Goal: Task Accomplishment & Management: Use online tool/utility

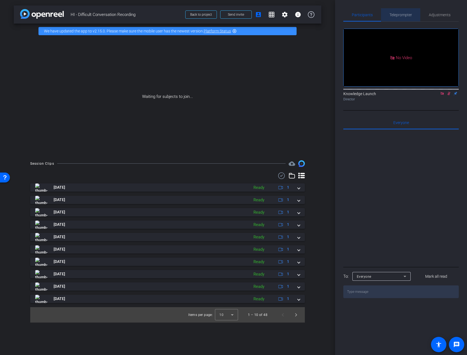
click at [400, 18] on span "Teleprompter" at bounding box center [401, 14] width 23 height 13
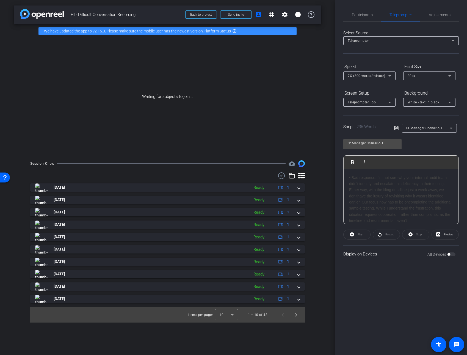
click at [451, 254] on div "All Devices" at bounding box center [442, 255] width 28 height 6
click at [452, 257] on div "Display on Devices All Devices" at bounding box center [402, 254] width 116 height 18
click at [452, 256] on div "All Devices" at bounding box center [442, 255] width 28 height 6
click at [364, 18] on span "Participants" at bounding box center [362, 14] width 21 height 13
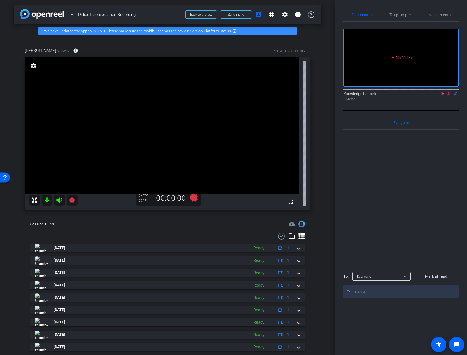
click at [450, 92] on icon at bounding box center [449, 94] width 3 height 4
click at [450, 92] on icon at bounding box center [449, 94] width 4 height 4
click at [33, 68] on mat-icon "settings" at bounding box center [34, 65] width 8 height 7
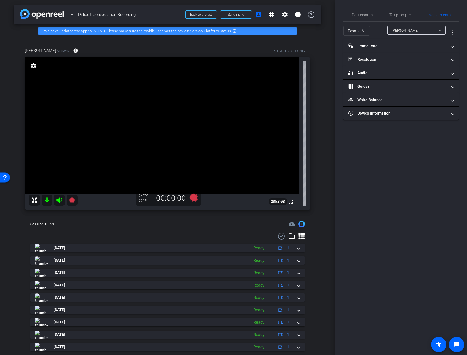
click at [32, 67] on mat-icon "settings" at bounding box center [34, 65] width 8 height 7
click at [409, 46] on mat-panel-title "Frame Rate Frame Rate" at bounding box center [397, 46] width 99 height 6
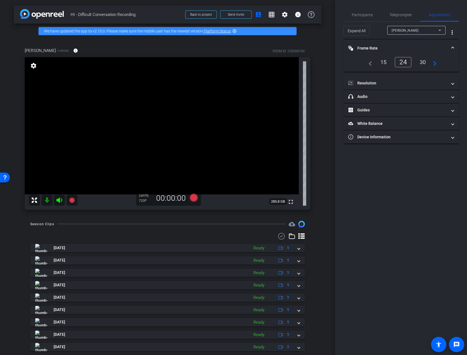
click at [421, 59] on div "30" at bounding box center [423, 61] width 15 height 9
click at [450, 82] on span "Resolution" at bounding box center [399, 83] width 103 height 6
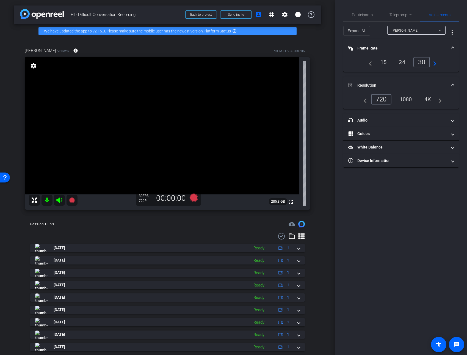
click at [406, 95] on div "1080" at bounding box center [406, 99] width 21 height 9
click at [398, 16] on span "Teleprompter" at bounding box center [401, 15] width 23 height 4
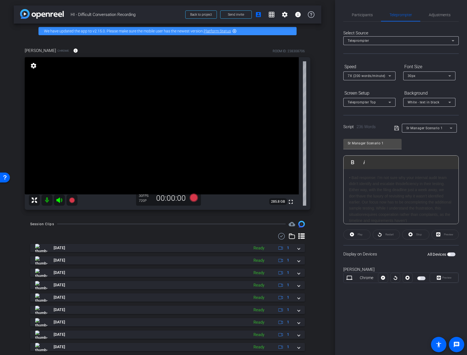
click at [422, 277] on span "button" at bounding box center [421, 278] width 8 height 4
click at [194, 197] on icon at bounding box center [193, 197] width 8 height 8
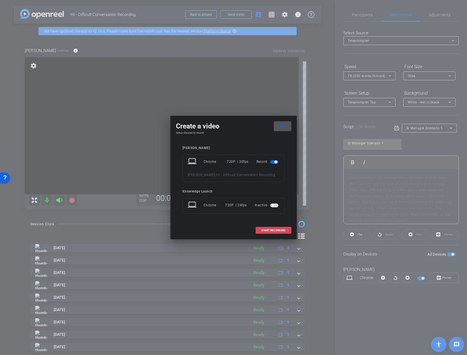
click at [281, 232] on span "START RECORDING" at bounding box center [274, 230] width 24 height 3
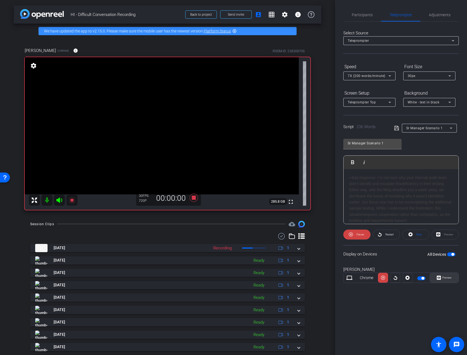
click at [443, 279] on span "Preview" at bounding box center [447, 277] width 9 height 3
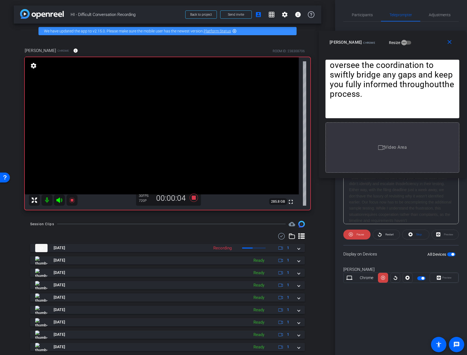
drag, startPoint x: 266, startPoint y: 111, endPoint x: 425, endPoint y: 38, distance: 175.0
click at [425, 38] on div "[PERSON_NAME] Chrome Resize" at bounding box center [395, 42] width 130 height 10
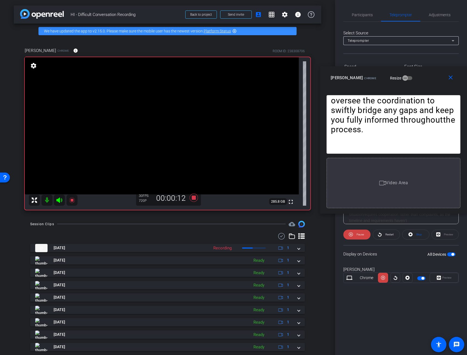
drag, startPoint x: 431, startPoint y: 36, endPoint x: 424, endPoint y: 53, distance: 18.1
click at [433, 72] on div "close [PERSON_NAME] Chrome Resize" at bounding box center [393, 78] width 147 height 25
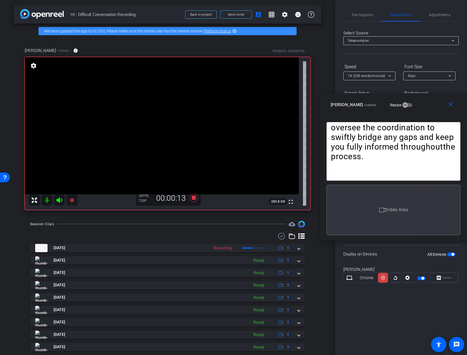
drag, startPoint x: 425, startPoint y: 73, endPoint x: 434, endPoint y: 100, distance: 28.1
click at [434, 100] on div "[PERSON_NAME] Chrome Resize" at bounding box center [396, 105] width 130 height 10
click at [384, 72] on mat-select "7X (200 words/minute)" at bounding box center [369, 75] width 43 height 7
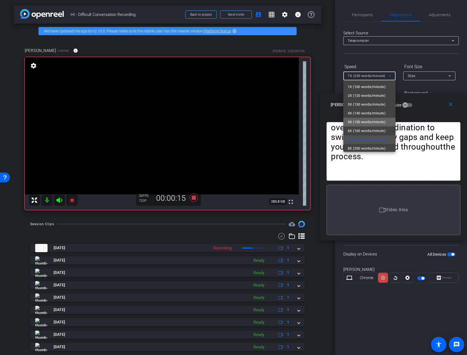
click at [372, 122] on span "5X (150 words/minute)" at bounding box center [367, 122] width 38 height 7
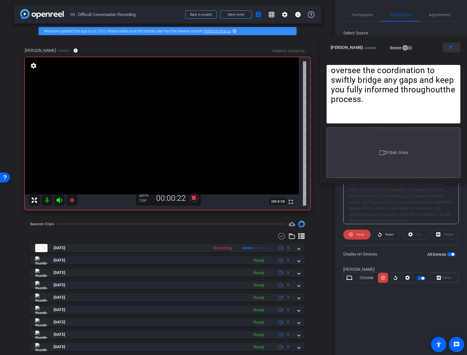
drag, startPoint x: 431, startPoint y: 105, endPoint x: 446, endPoint y: 48, distance: 59.2
click at [446, 48] on div "close [PERSON_NAME] Chrome Resize" at bounding box center [393, 48] width 147 height 25
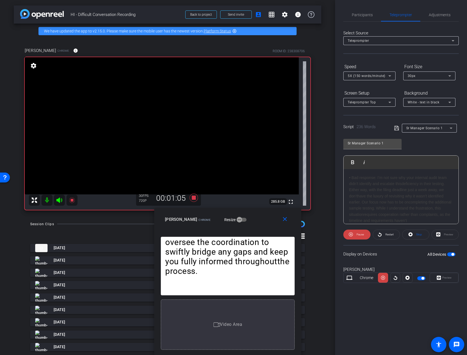
drag, startPoint x: 426, startPoint y: 47, endPoint x: 260, endPoint y: 222, distance: 241.2
click at [260, 222] on div "[PERSON_NAME] Chrome Resize" at bounding box center [230, 220] width 130 height 10
click at [194, 199] on icon at bounding box center [193, 197] width 8 height 8
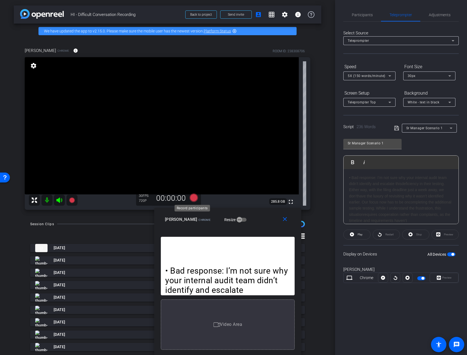
click at [192, 199] on icon at bounding box center [193, 197] width 8 height 8
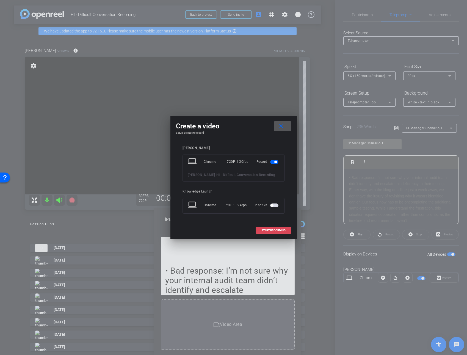
click at [279, 233] on span at bounding box center [273, 230] width 35 height 13
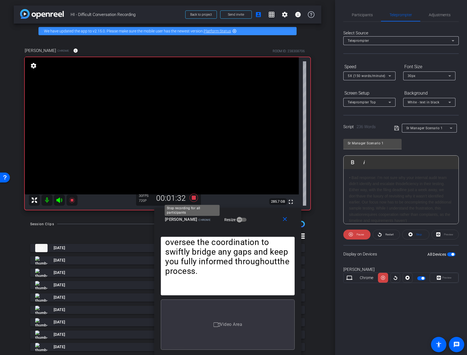
click at [192, 199] on icon at bounding box center [193, 197] width 8 height 8
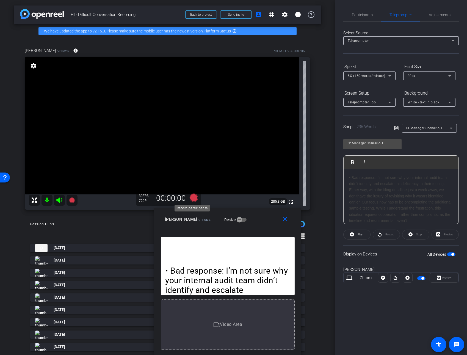
click at [192, 200] on icon at bounding box center [193, 197] width 8 height 8
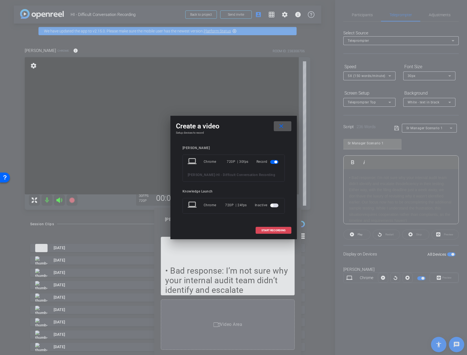
click at [263, 225] on span at bounding box center [273, 230] width 35 height 13
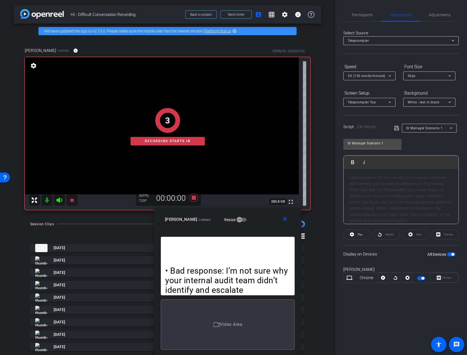
click at [266, 231] on div "close [PERSON_NAME] Chrome Resize" at bounding box center [227, 220] width 147 height 25
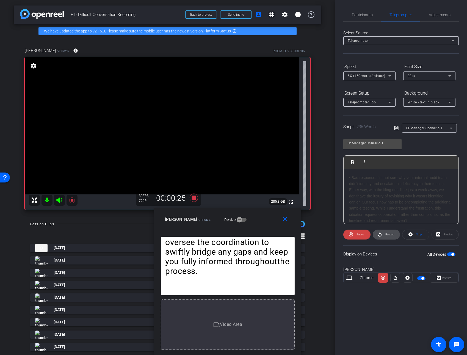
click at [390, 232] on span "Restart" at bounding box center [389, 235] width 10 height 8
click at [191, 198] on icon at bounding box center [193, 197] width 8 height 8
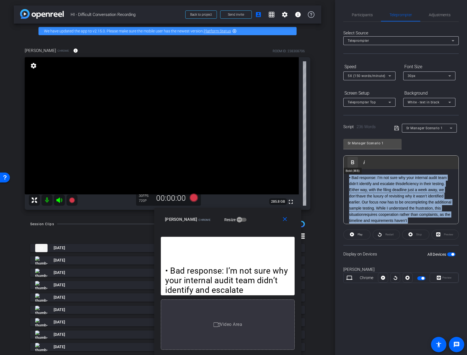
drag, startPoint x: 375, startPoint y: 210, endPoint x: 347, endPoint y: 160, distance: 57.7
click at [347, 160] on div "Play Play from this location Play Selected Play and display the selected text o…" at bounding box center [402, 189] width 116 height 69
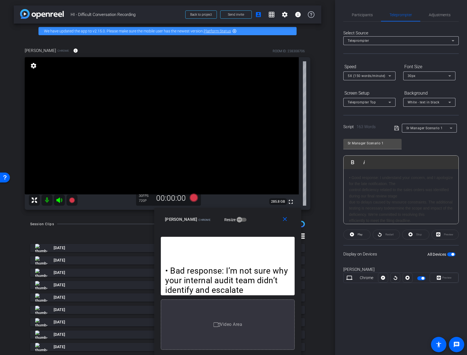
click at [412, 185] on span "I understand your concern, and I apologize for the late notification. The" at bounding box center [401, 180] width 104 height 10
click at [194, 198] on icon at bounding box center [193, 197] width 8 height 8
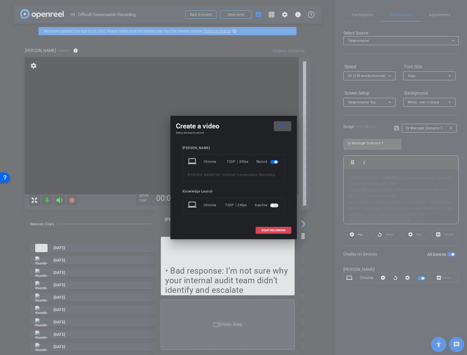
click at [274, 229] on span "START RECORDING" at bounding box center [274, 230] width 24 height 3
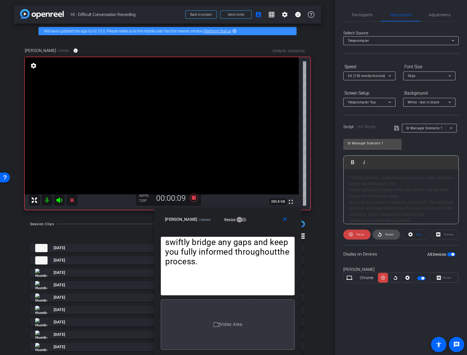
click at [387, 235] on span "Restart" at bounding box center [390, 234] width 8 height 3
click at [193, 197] on icon at bounding box center [193, 197] width 8 height 8
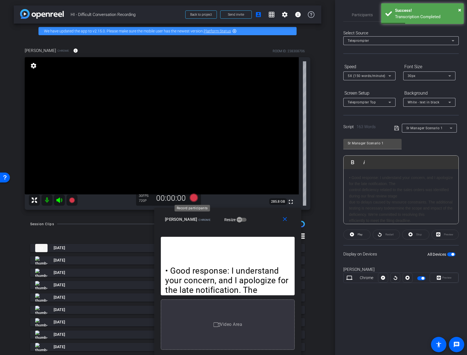
click at [193, 198] on icon at bounding box center [193, 197] width 8 height 8
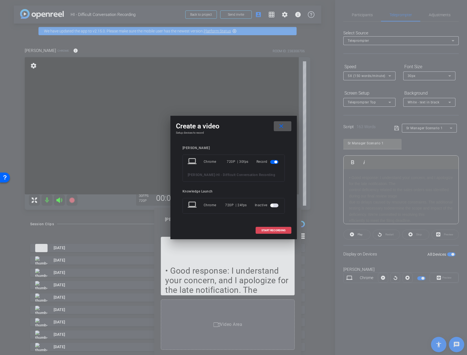
click at [270, 232] on span at bounding box center [273, 230] width 35 height 13
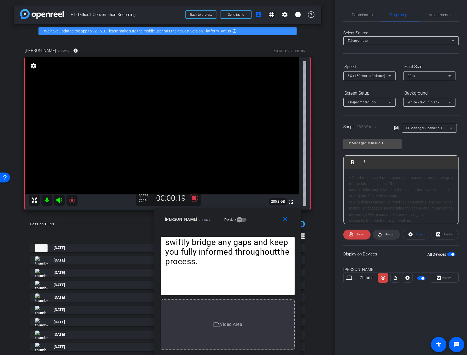
click at [392, 234] on span "Restart" at bounding box center [390, 234] width 8 height 3
click at [366, 236] on span at bounding box center [357, 234] width 27 height 13
click at [365, 236] on span at bounding box center [357, 234] width 27 height 13
click at [191, 196] on icon at bounding box center [193, 197] width 8 height 8
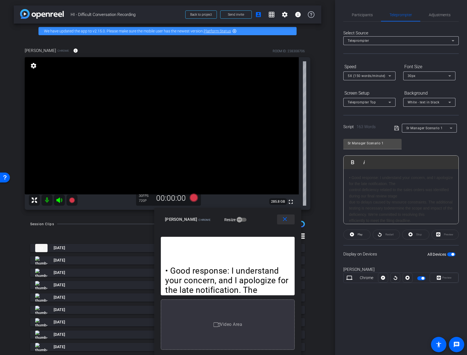
click at [285, 221] on mat-icon "close" at bounding box center [285, 219] width 7 height 7
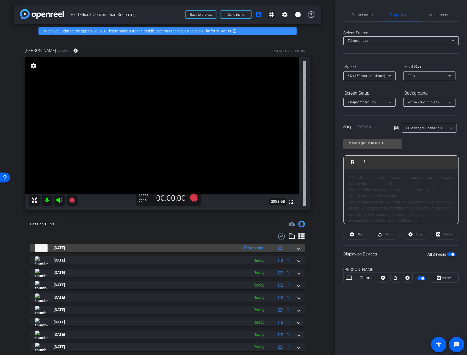
click at [298, 250] on span at bounding box center [299, 248] width 2 height 6
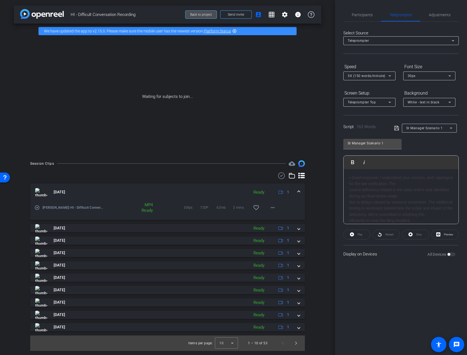
click at [203, 14] on span "Back to project" at bounding box center [201, 15] width 22 height 4
